Goal: Task Accomplishment & Management: Manage account settings

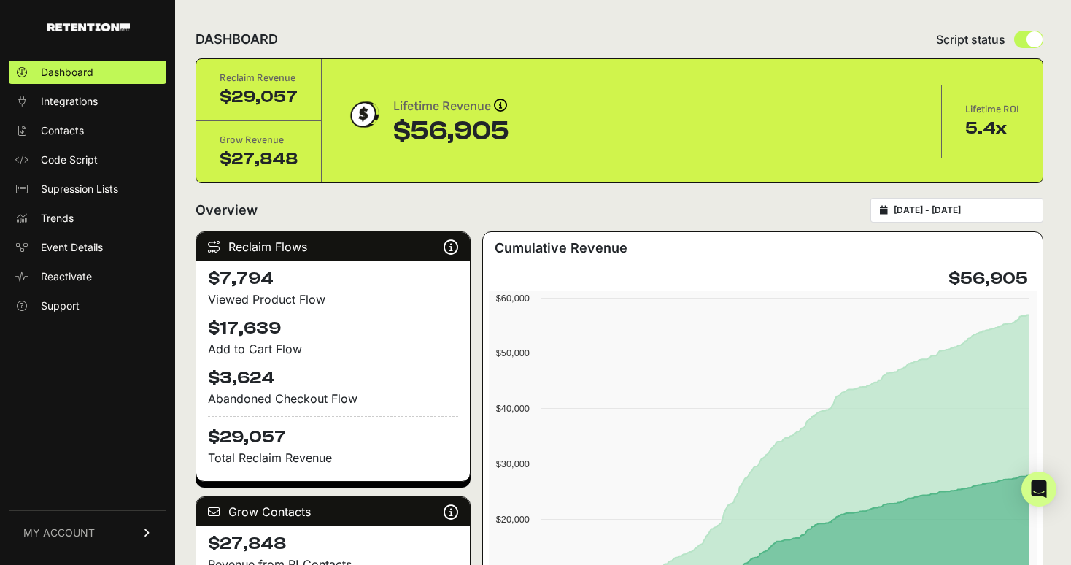
click at [88, 530] on span "MY ACCOUNT" at bounding box center [58, 532] width 71 height 15
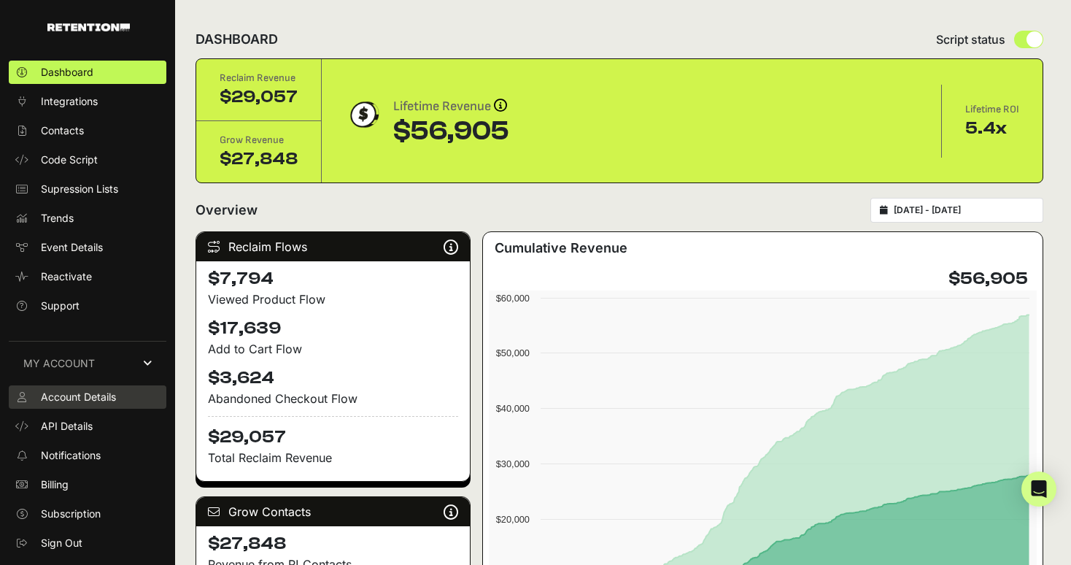
click at [98, 399] on span "Account Details" at bounding box center [78, 397] width 75 height 15
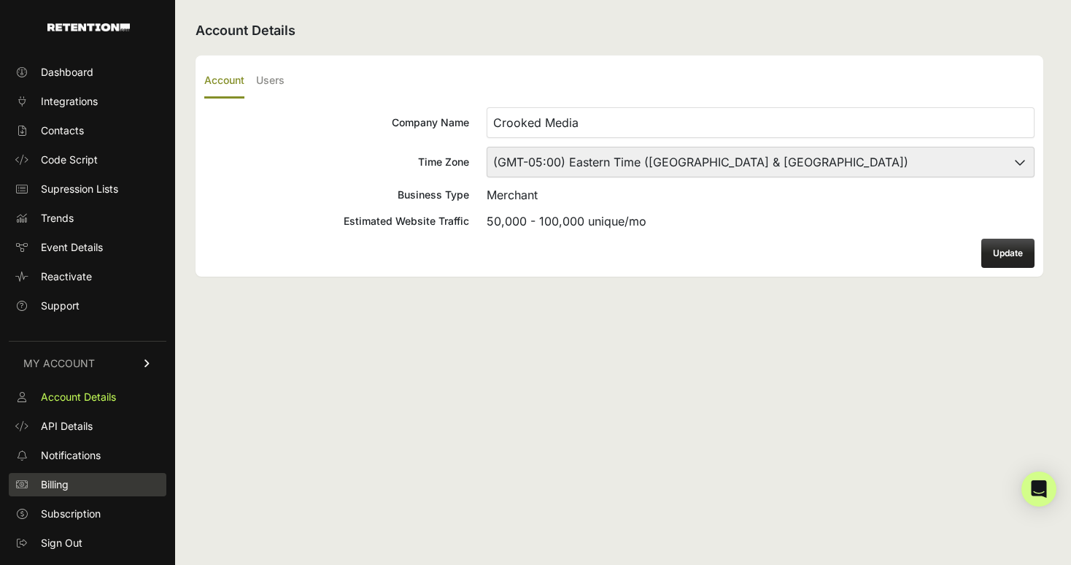
click at [59, 482] on span "Billing" at bounding box center [55, 484] width 28 height 15
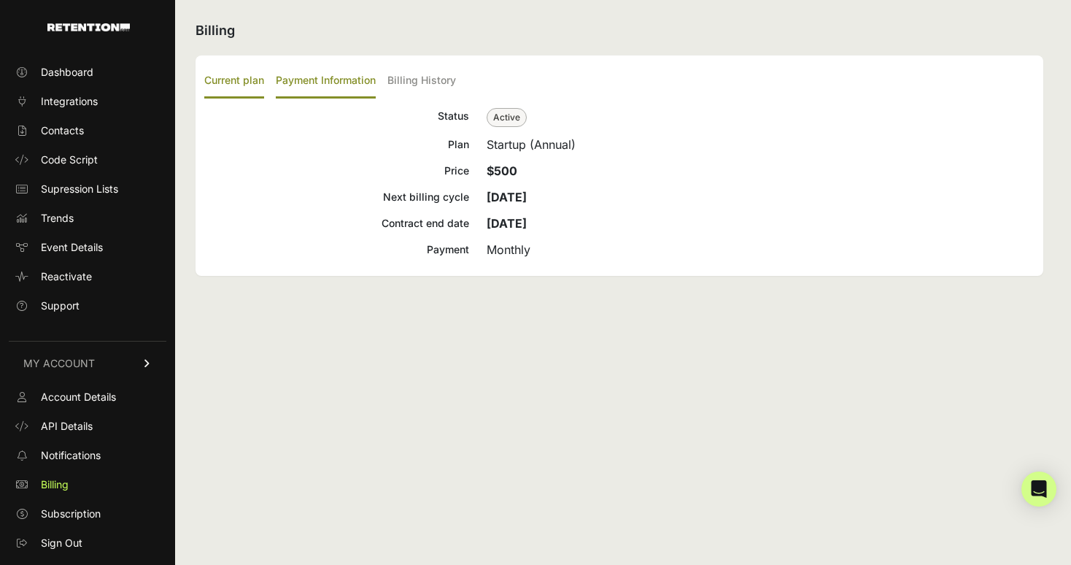
click at [333, 76] on label "Payment Information" at bounding box center [326, 81] width 100 height 34
click at [0, 0] on input "Payment Information" at bounding box center [0, 0] width 0 height 0
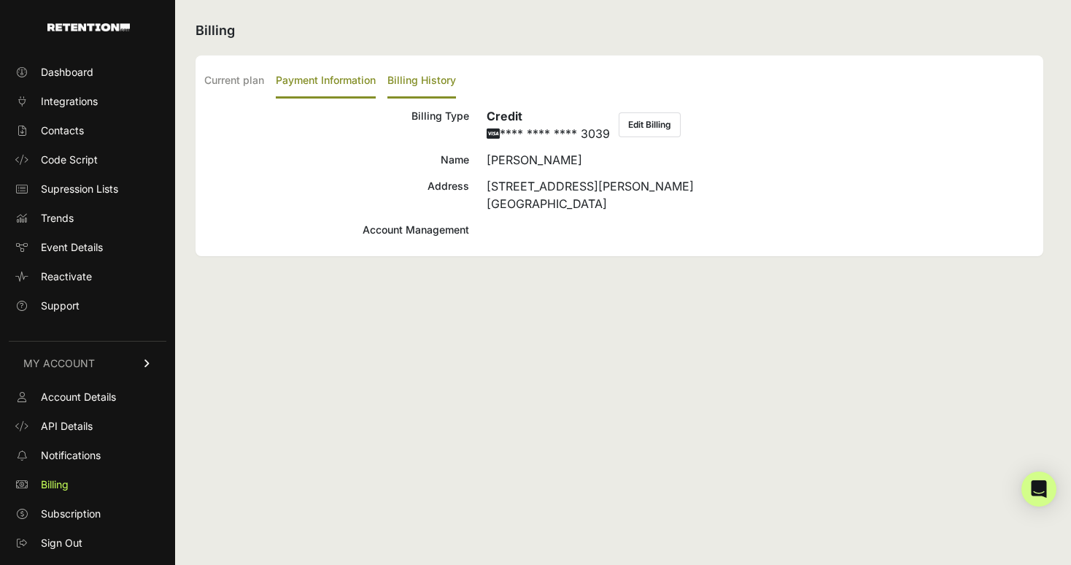
click at [422, 82] on label "Billing History" at bounding box center [421, 81] width 69 height 34
click at [0, 0] on input "Billing History" at bounding box center [0, 0] width 0 height 0
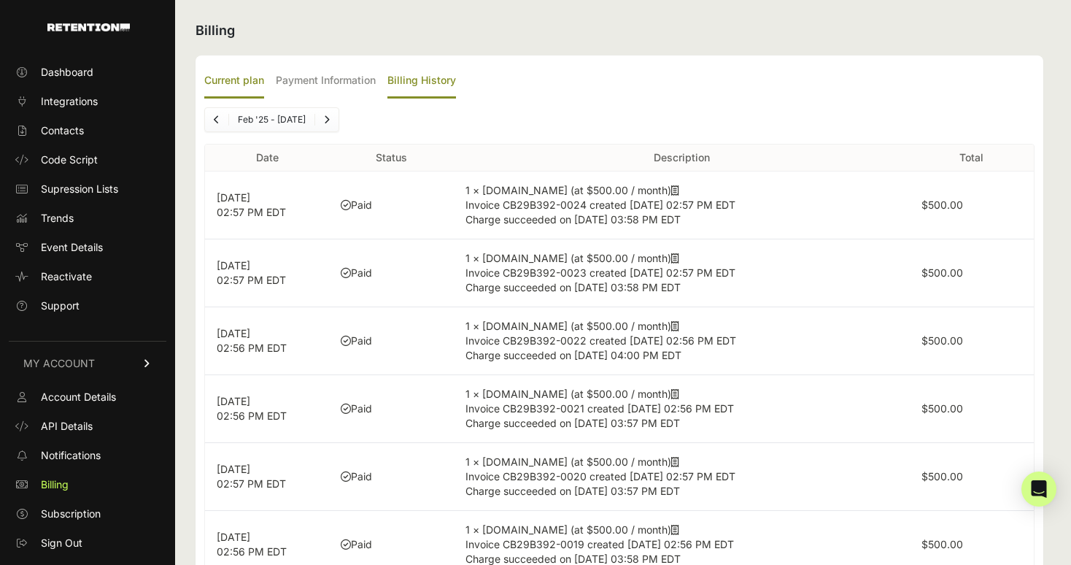
click at [239, 82] on label "Current plan" at bounding box center [234, 81] width 60 height 34
click at [0, 0] on input "Current plan" at bounding box center [0, 0] width 0 height 0
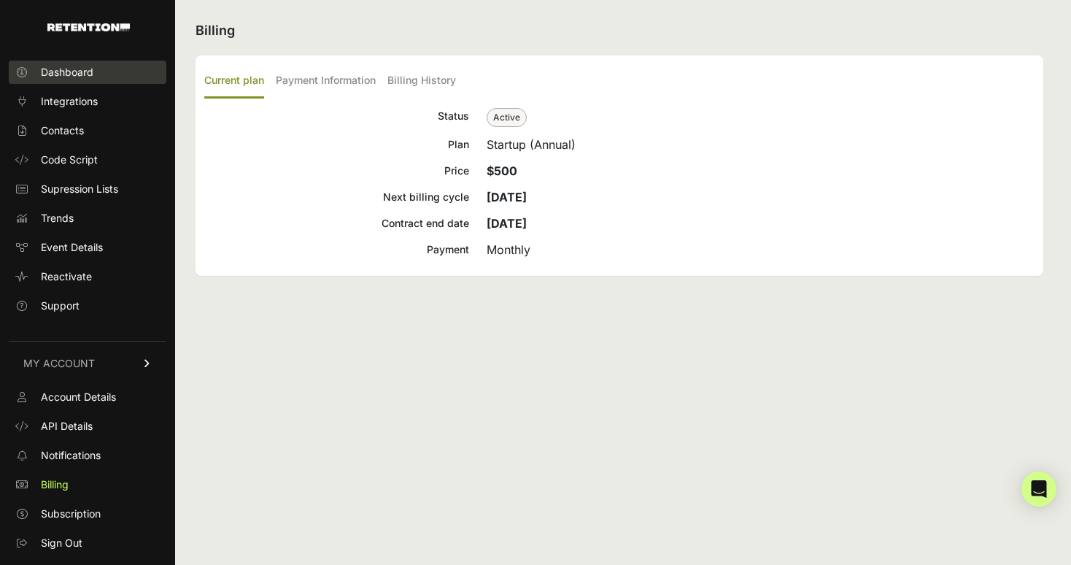
click at [42, 72] on span "Dashboard" at bounding box center [67, 72] width 53 height 15
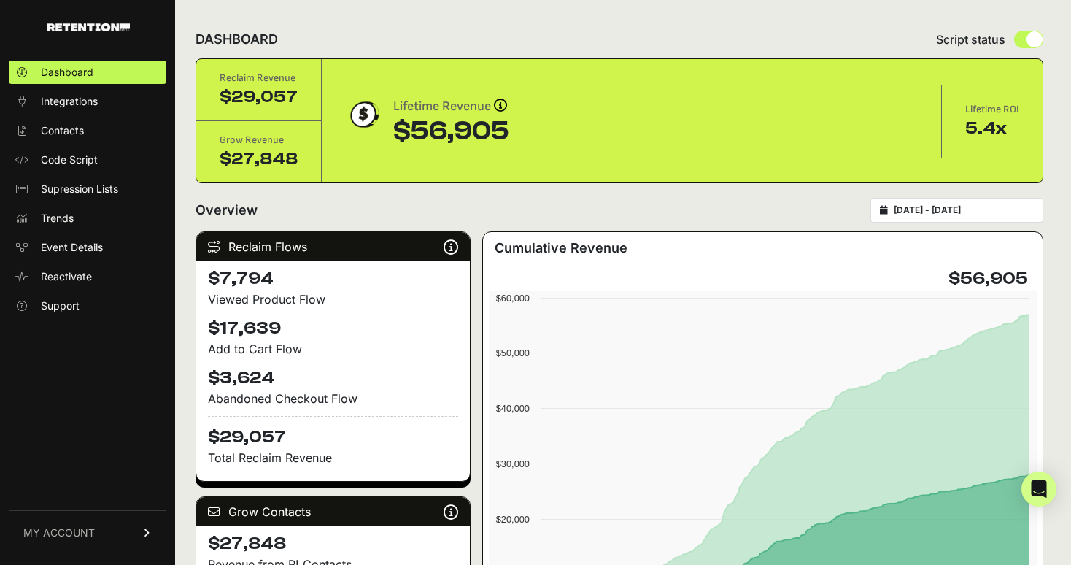
click at [81, 546] on link "MY ACCOUNT" at bounding box center [88, 532] width 158 height 44
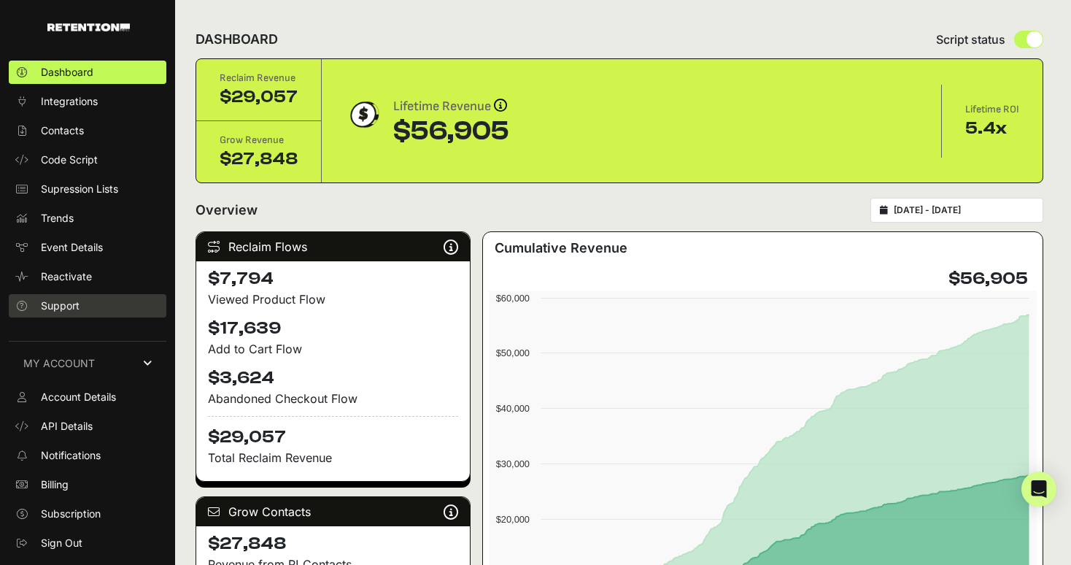
click at [60, 298] on span "Support" at bounding box center [60, 305] width 39 height 15
